Goal: Information Seeking & Learning: Learn about a topic

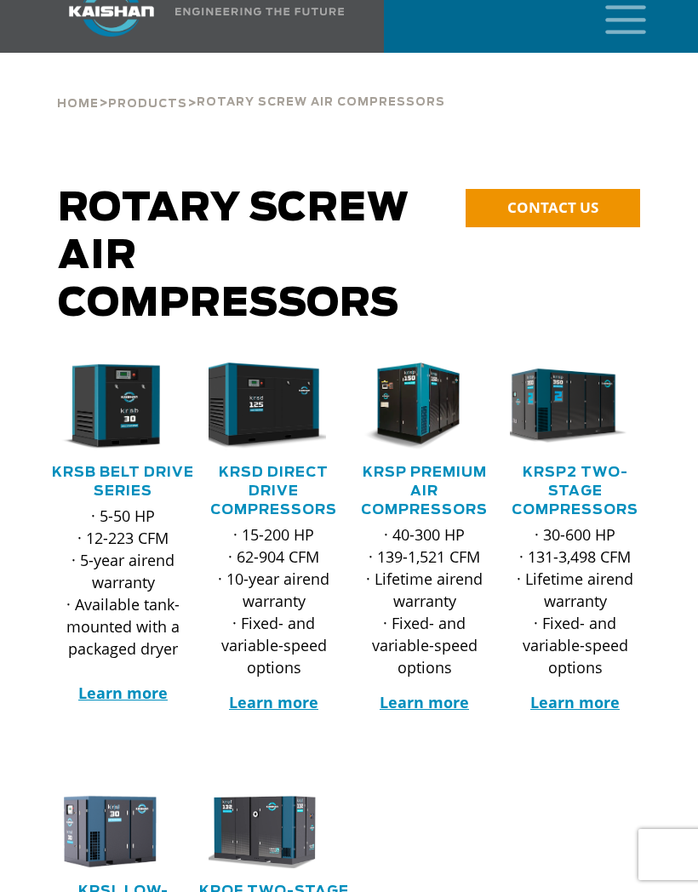
scroll to position [141, 0]
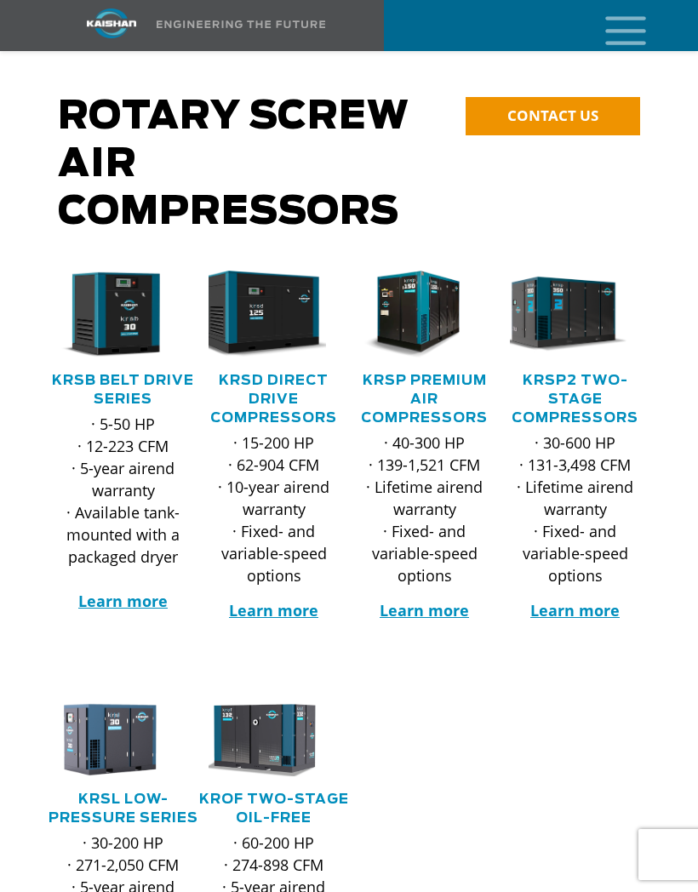
click at [250, 376] on link "KRSD Direct Drive Compressors" at bounding box center [273, 398] width 127 height 51
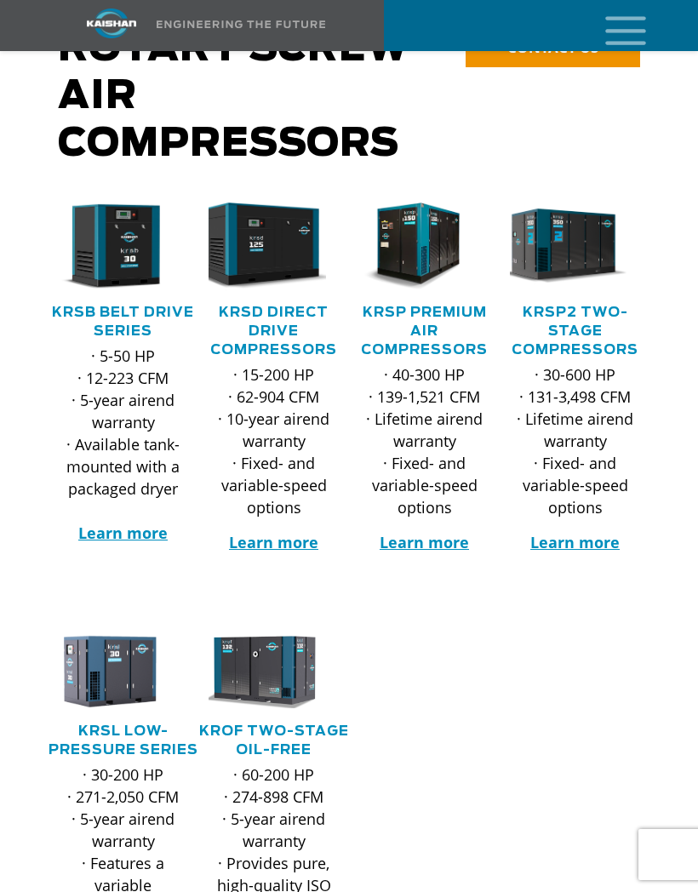
click at [624, 37] on icon "mobile menu" at bounding box center [625, 29] width 54 height 53
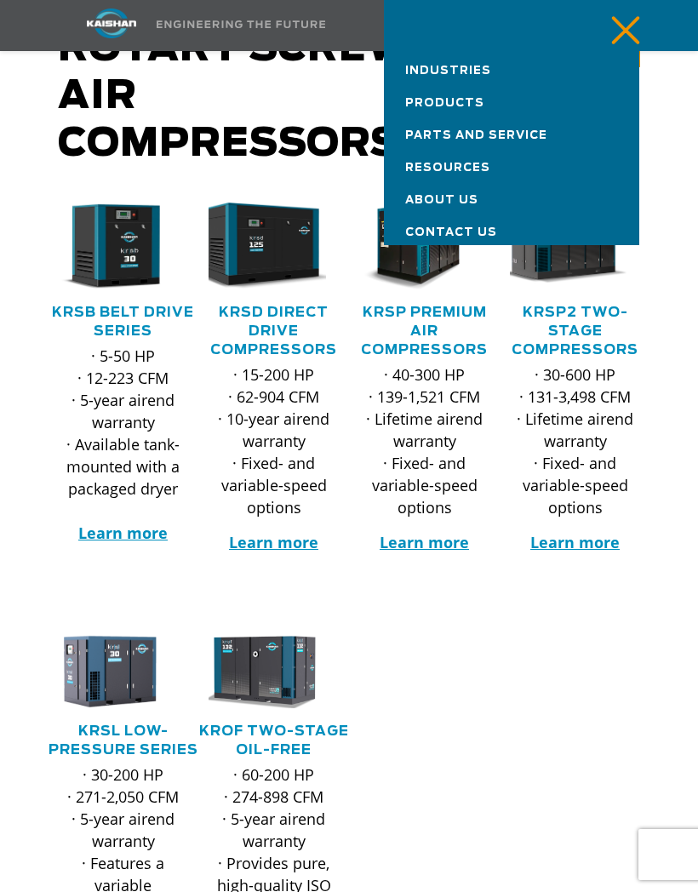
click at [485, 102] on link "Products" at bounding box center [511, 99] width 255 height 32
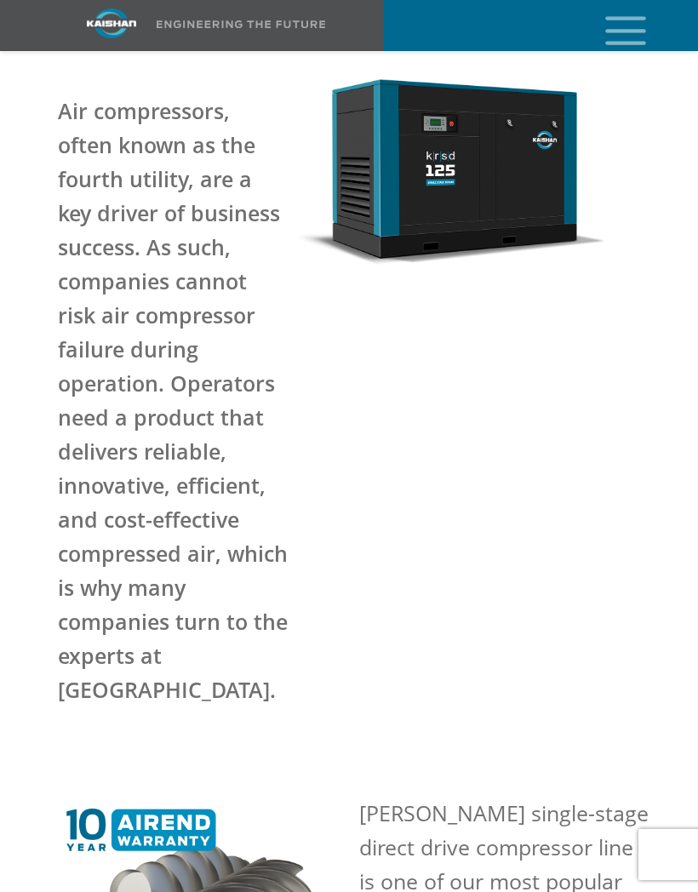
scroll to position [248, 0]
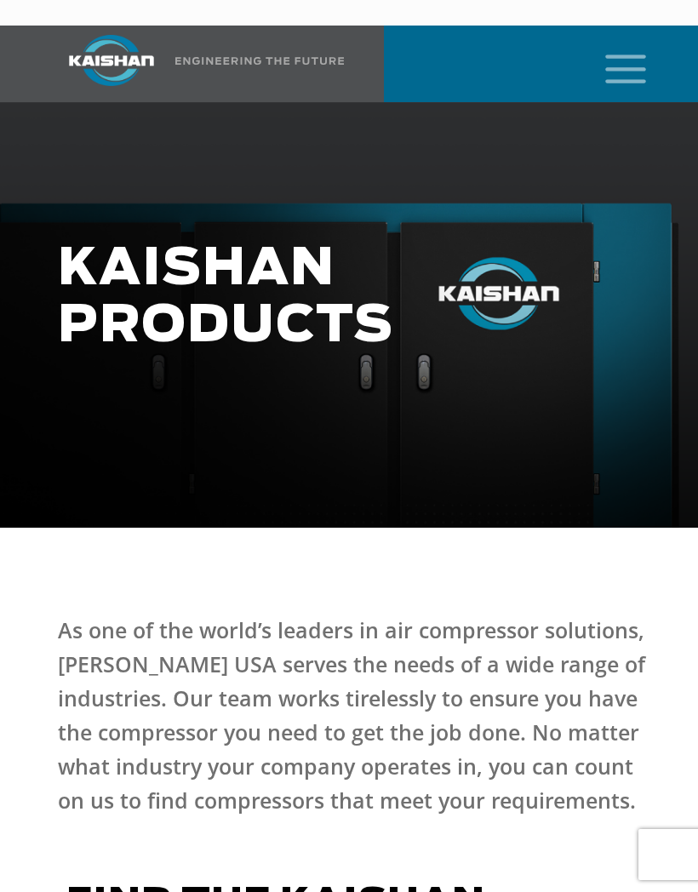
click at [623, 42] on icon "mobile menu" at bounding box center [625, 67] width 54 height 53
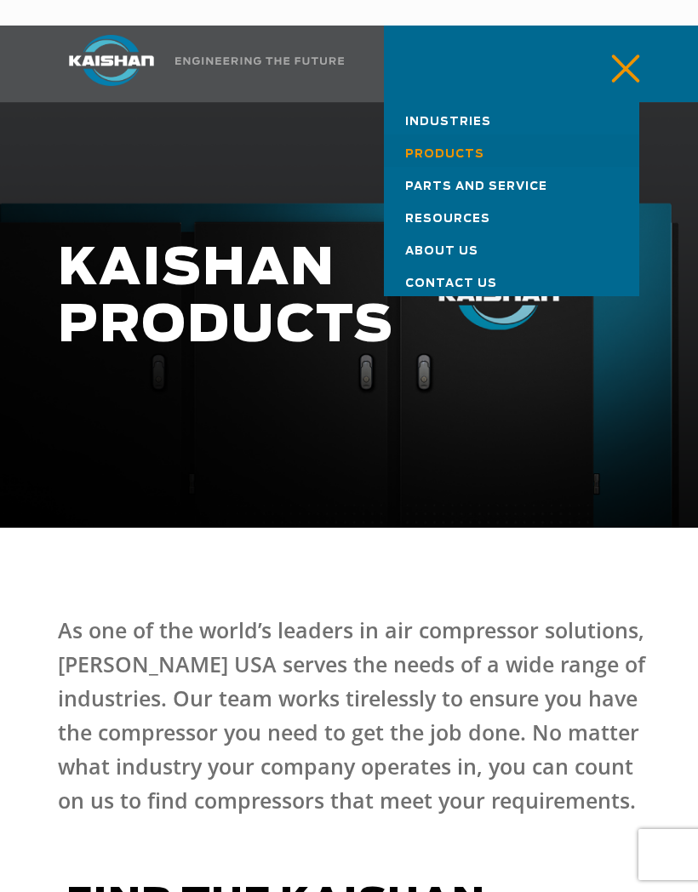
click at [477, 117] on span "Industries" at bounding box center [448, 122] width 86 height 11
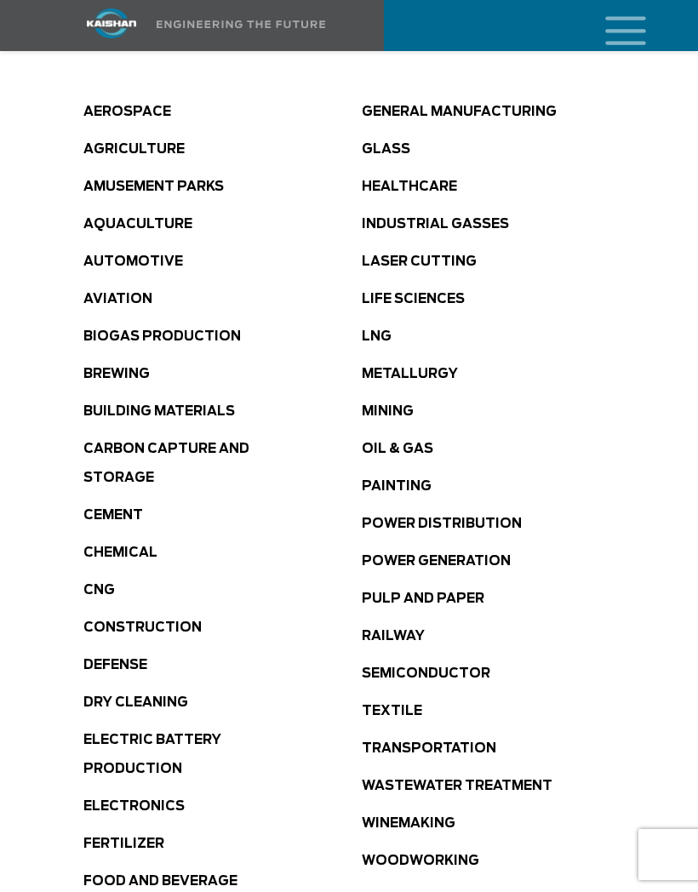
scroll to position [942, 0]
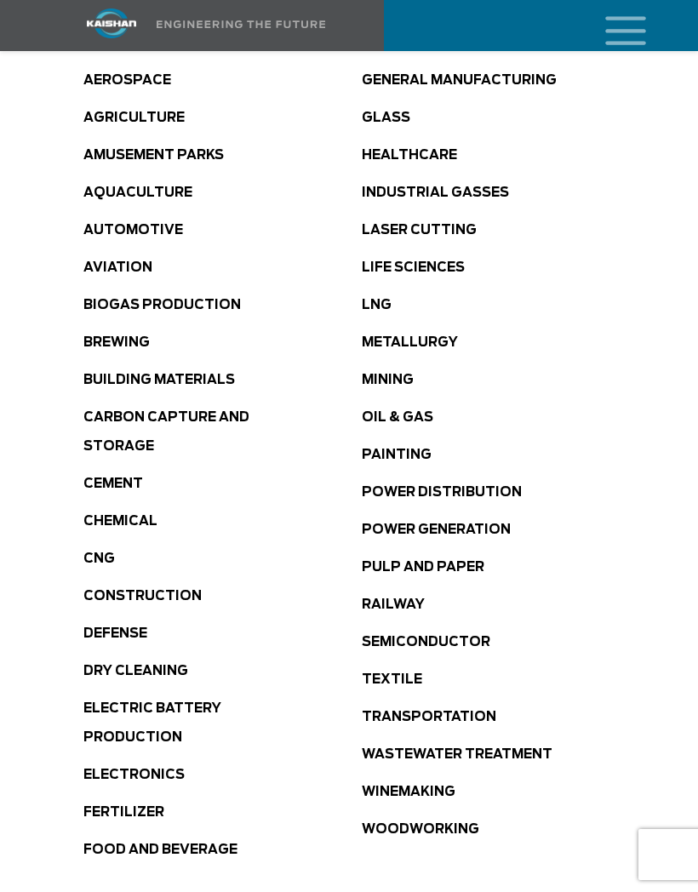
click at [114, 336] on link "Brewing" at bounding box center [116, 342] width 66 height 13
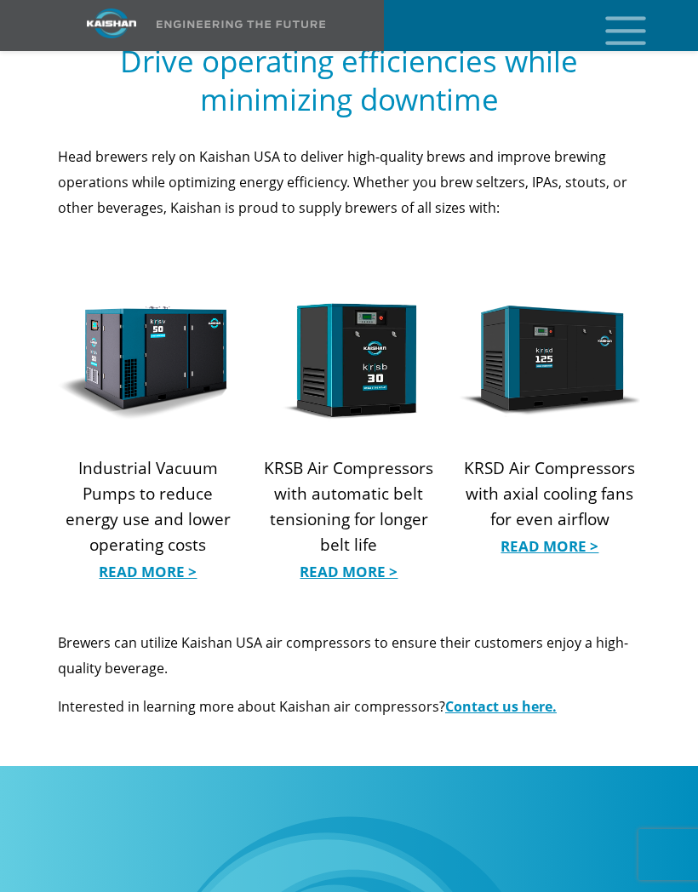
scroll to position [1808, 0]
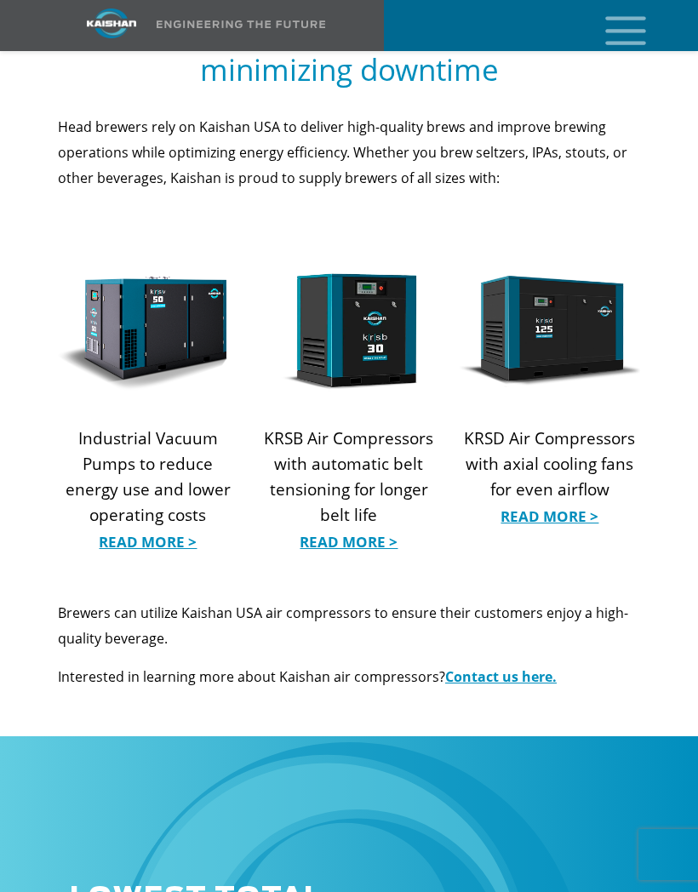
click at [340, 529] on link "Read More >" at bounding box center [349, 542] width 180 height 26
